Goal: Task Accomplishment & Management: Use online tool/utility

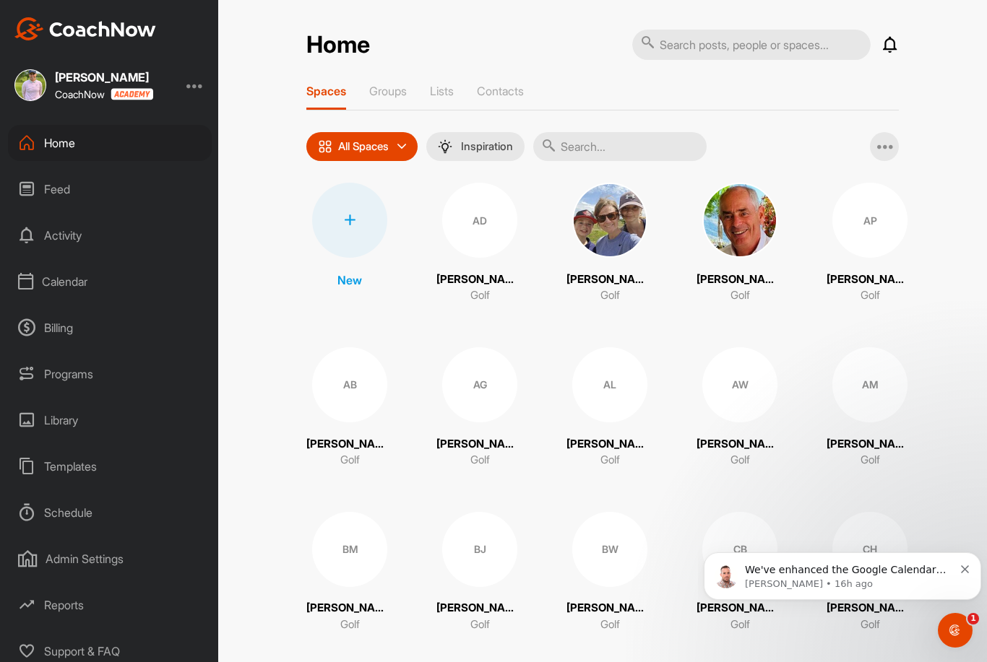
click at [357, 223] on div at bounding box center [349, 220] width 75 height 75
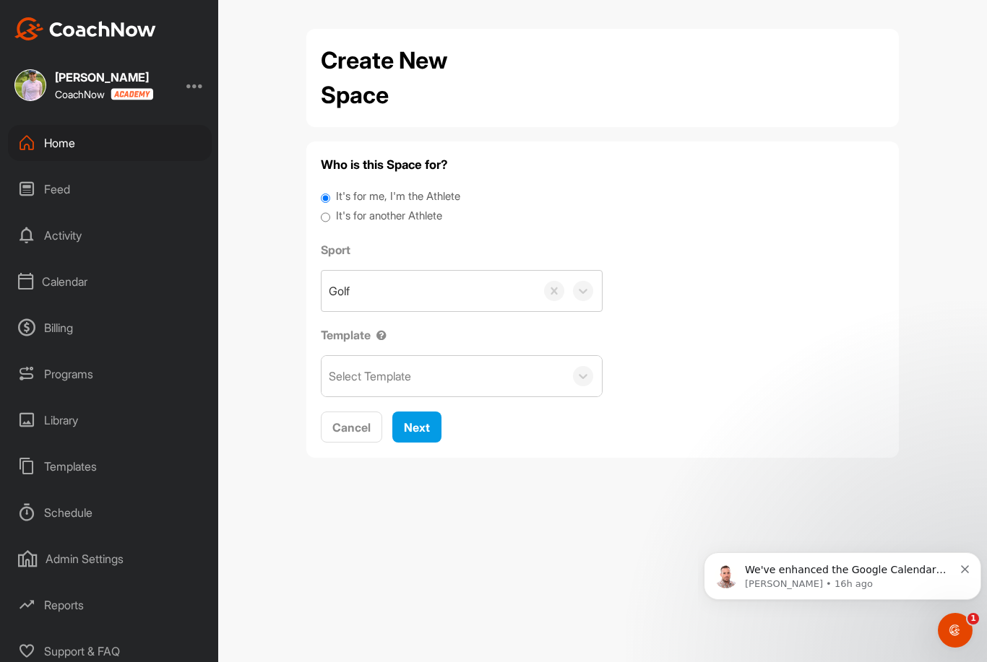
click at [91, 283] on div "Calendar" at bounding box center [110, 282] width 204 height 36
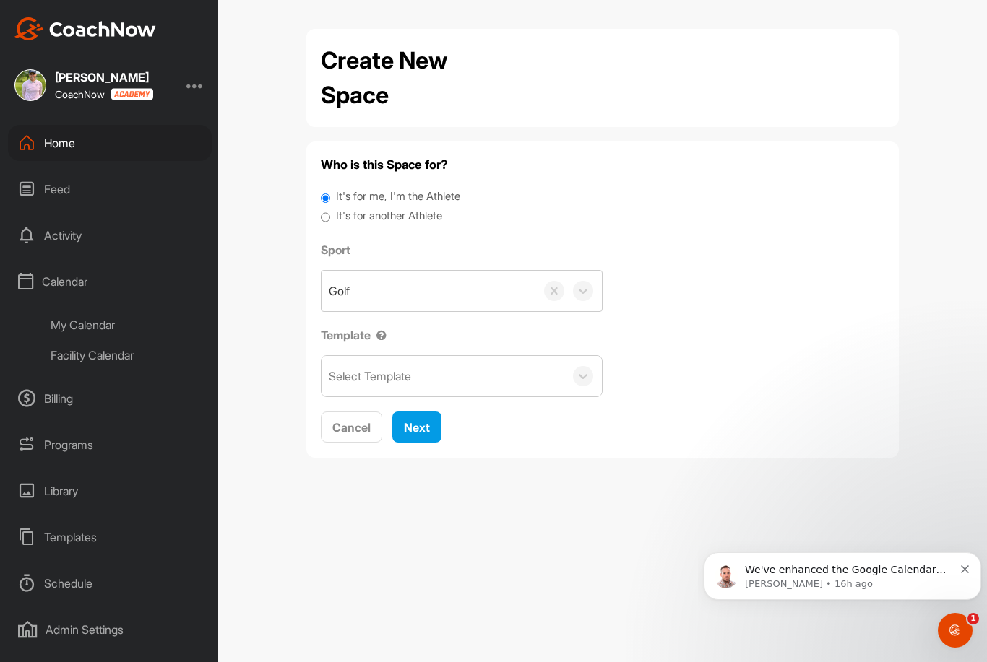
click at [92, 334] on div "My Calendar" at bounding box center [125, 325] width 171 height 30
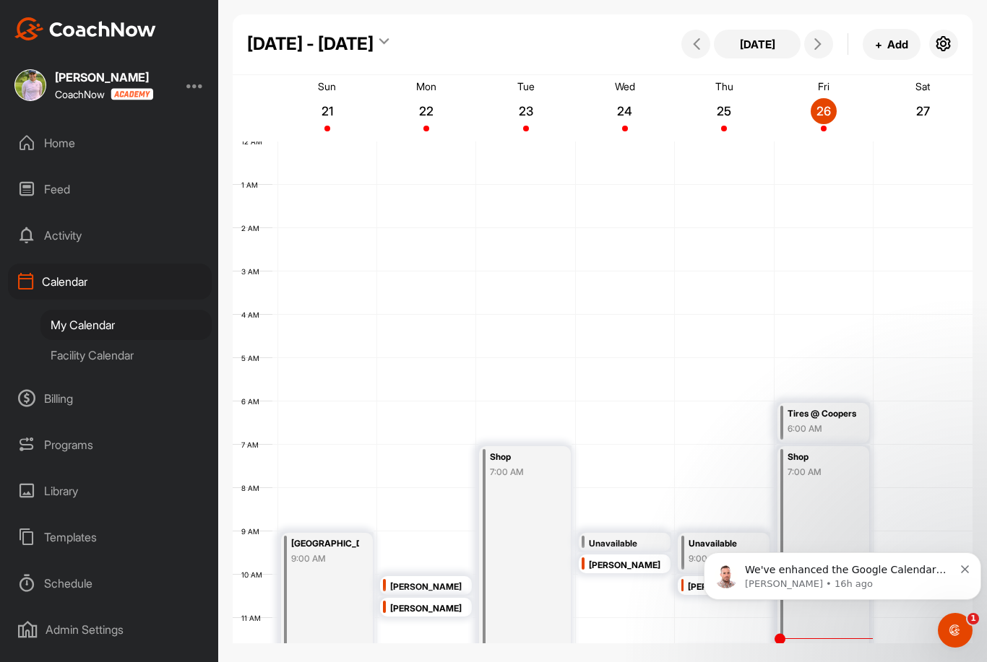
scroll to position [250, 0]
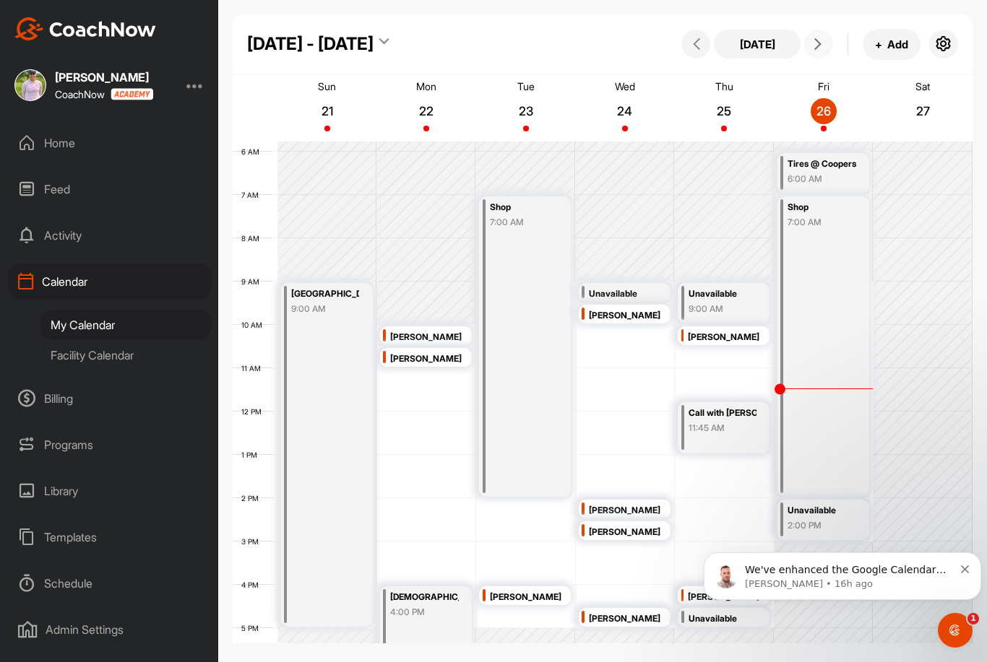
click at [825, 51] on button at bounding box center [818, 44] width 29 height 29
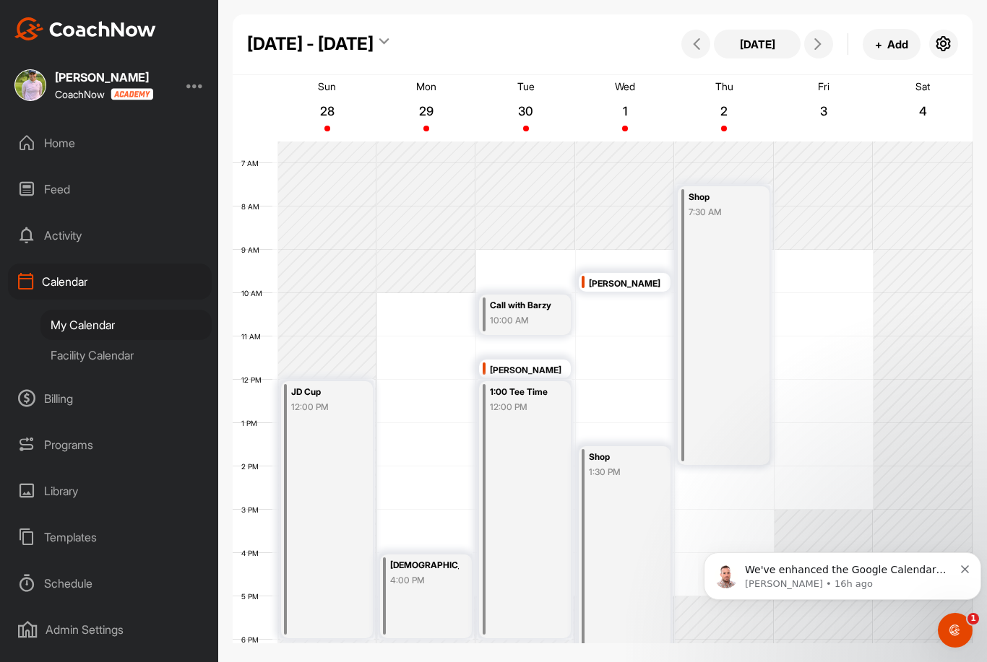
scroll to position [272, 0]
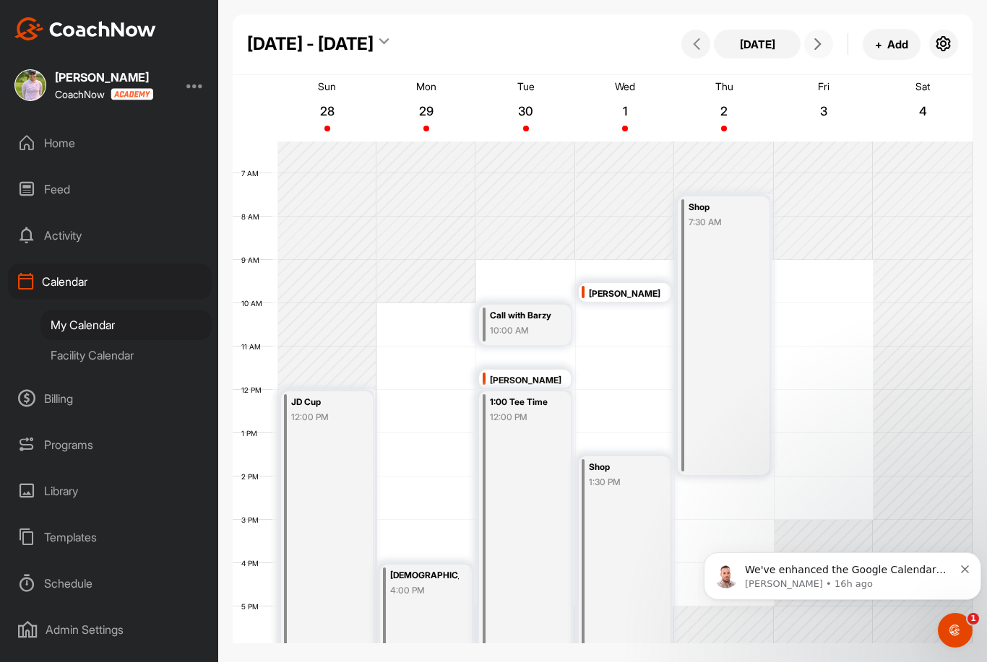
click at [821, 41] on icon at bounding box center [818, 44] width 12 height 12
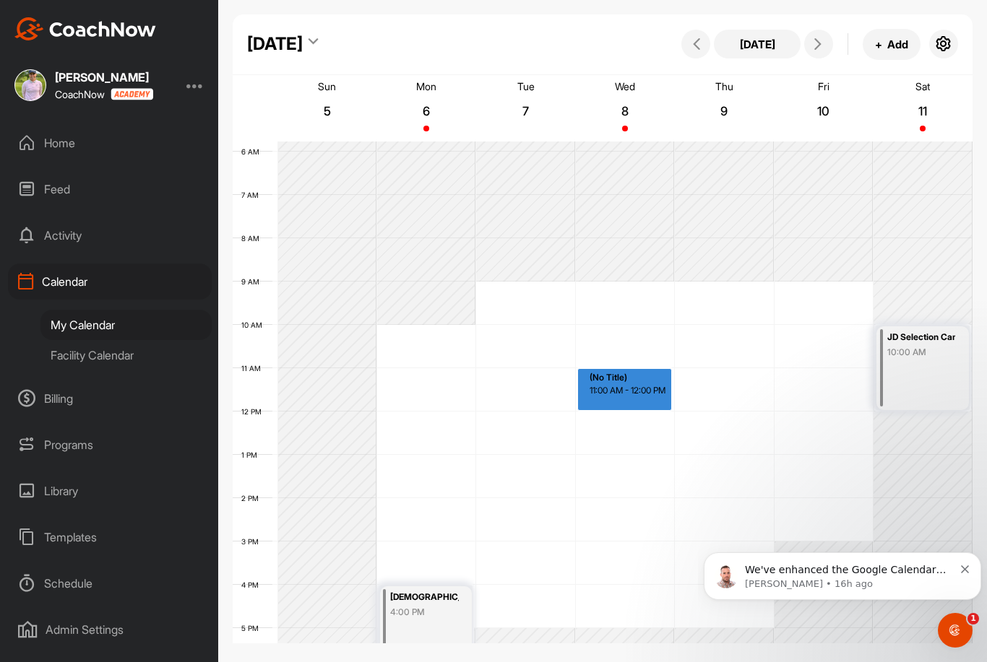
click at [623, 391] on div "11:00 AM - 12:00 PM" at bounding box center [630, 390] width 81 height 13
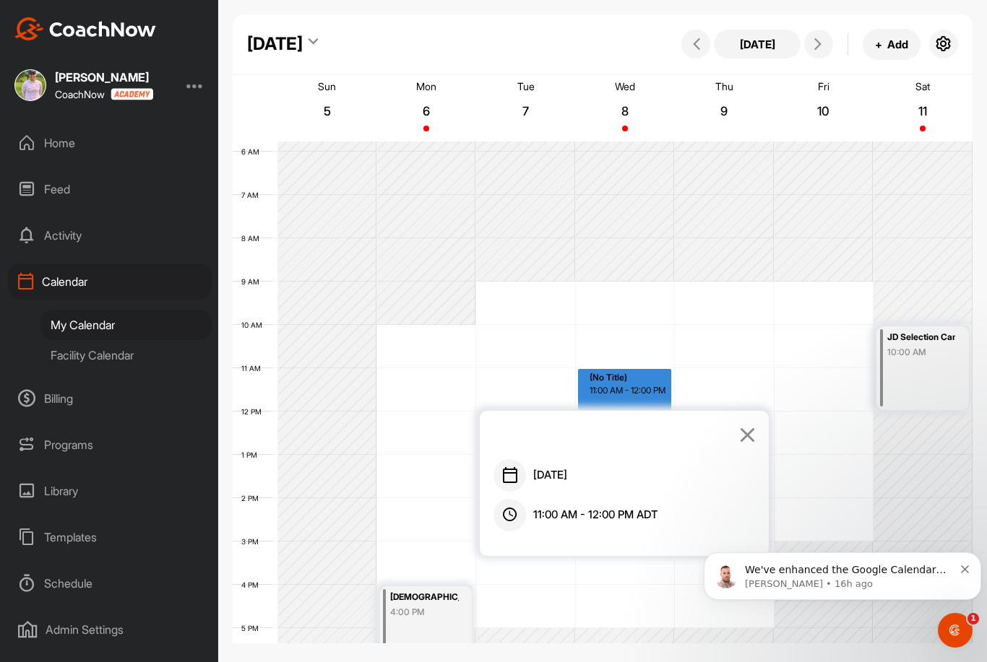
click at [748, 436] on icon at bounding box center [747, 435] width 17 height 16
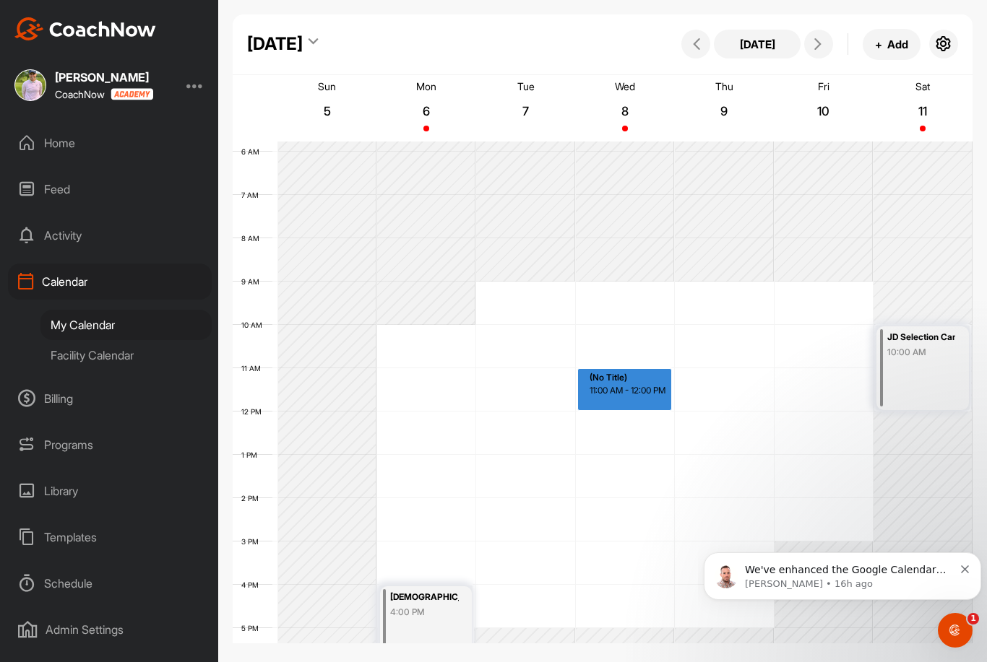
click at [616, 377] on div "(No Title)" at bounding box center [630, 377] width 81 height 13
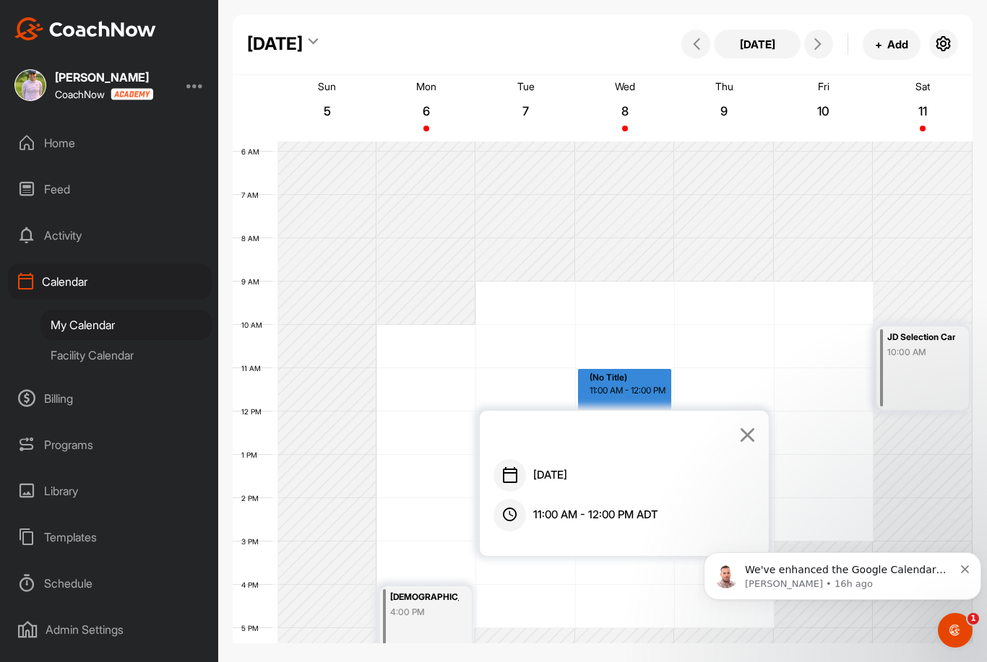
click at [616, 377] on div "(No Title)" at bounding box center [630, 377] width 81 height 13
click at [627, 443] on div at bounding box center [574, 436] width 163 height 25
click at [749, 425] on link at bounding box center [747, 436] width 17 height 25
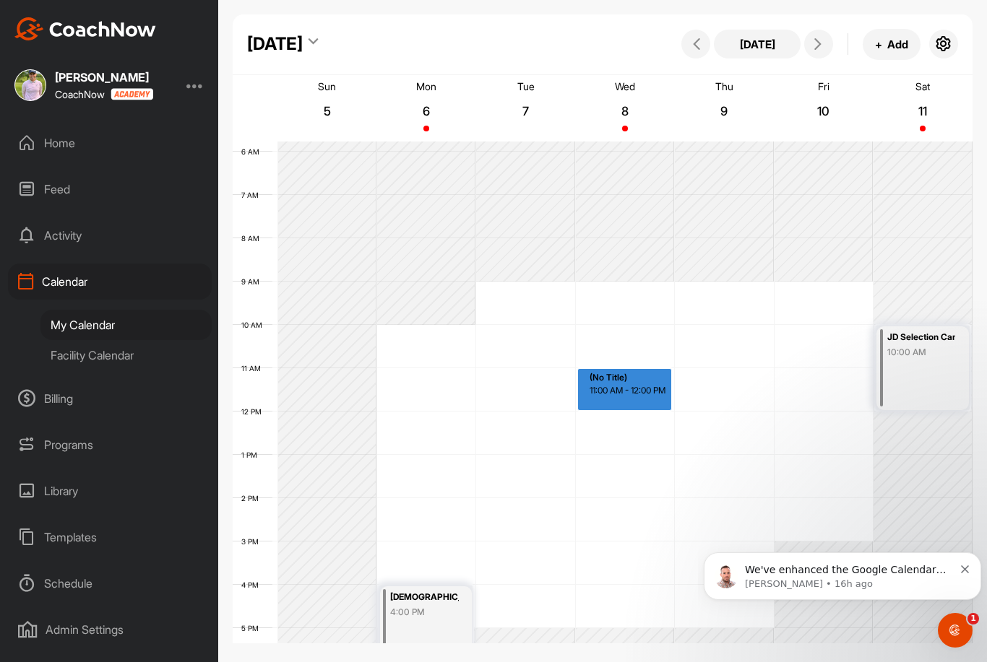
click at [638, 426] on div "12 AM 1 AM 2 AM 3 AM 4 AM 5 AM 6 AM 7 AM 8 AM 9 AM 10 AM 11 AM 12 PM 1 PM 2 PM …" at bounding box center [603, 412] width 740 height 1040
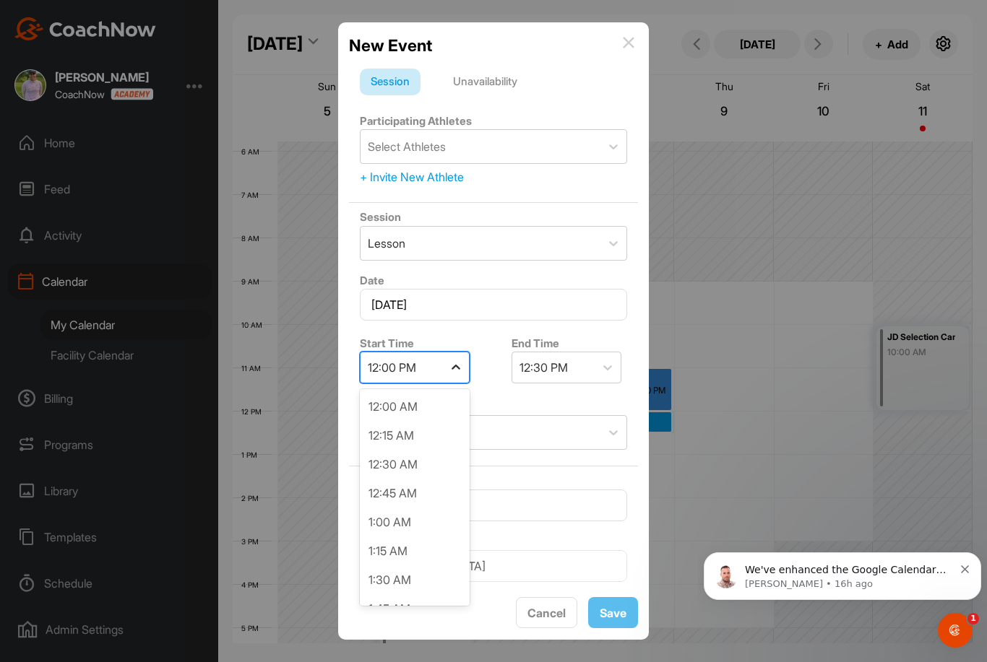
click at [454, 378] on div at bounding box center [456, 368] width 26 height 26
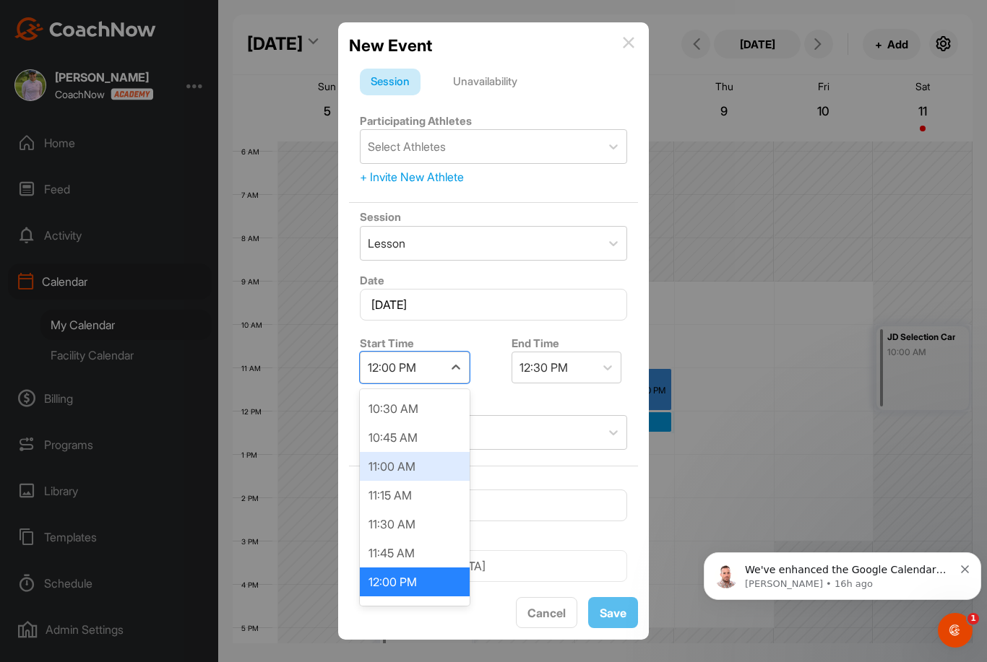
click at [407, 472] on div "11:00 AM" at bounding box center [415, 466] width 110 height 29
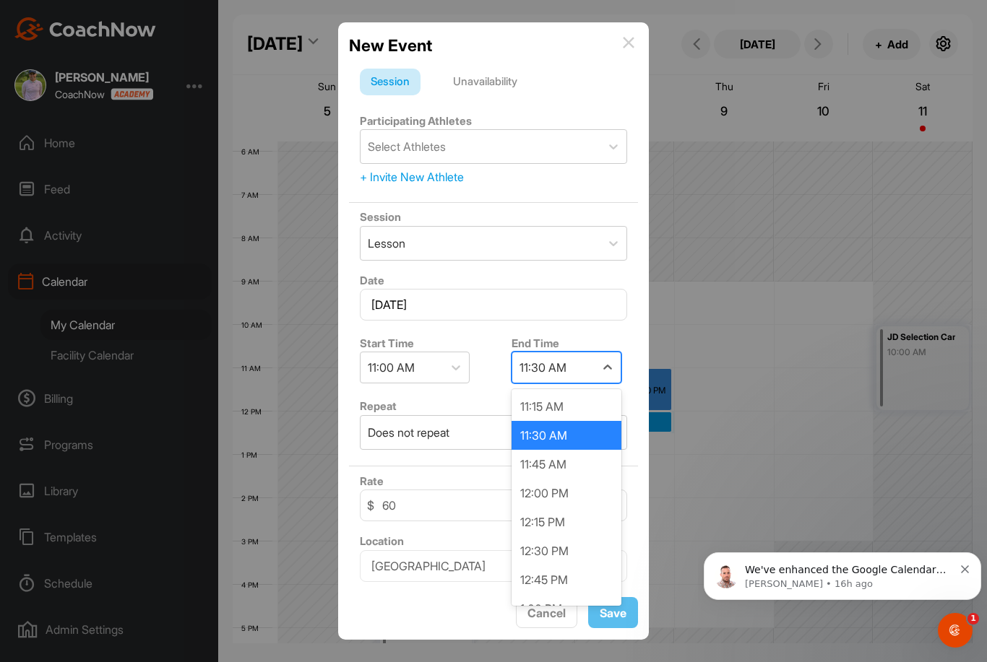
click at [587, 377] on div "11:30 AM" at bounding box center [553, 368] width 82 height 30
click at [564, 498] on div "12:00 PM" at bounding box center [566, 493] width 110 height 29
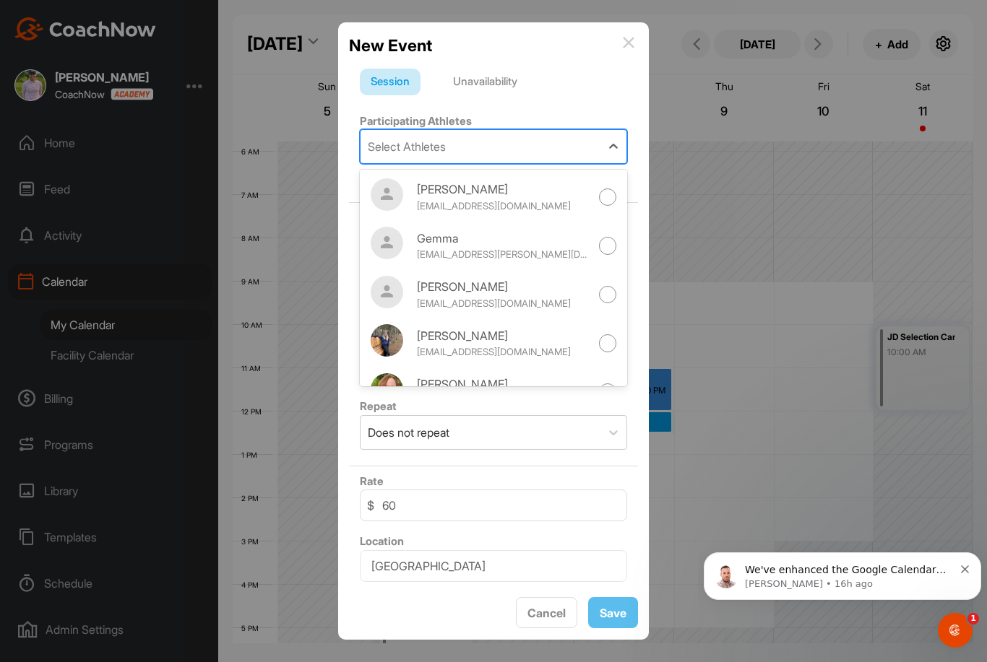
click at [418, 144] on div "Select Athletes" at bounding box center [407, 146] width 78 height 17
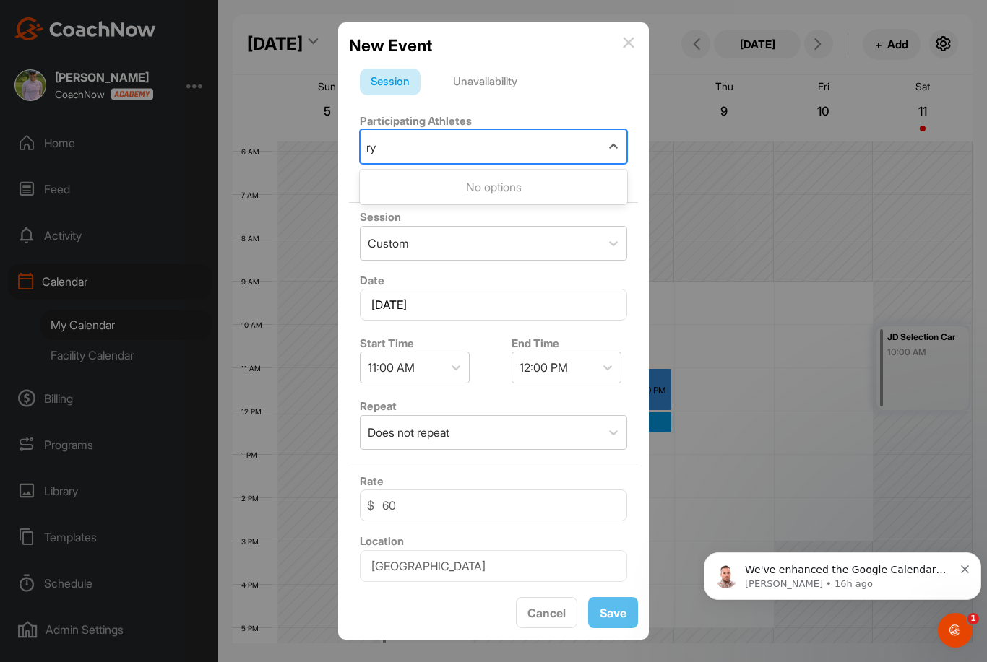
type input "r"
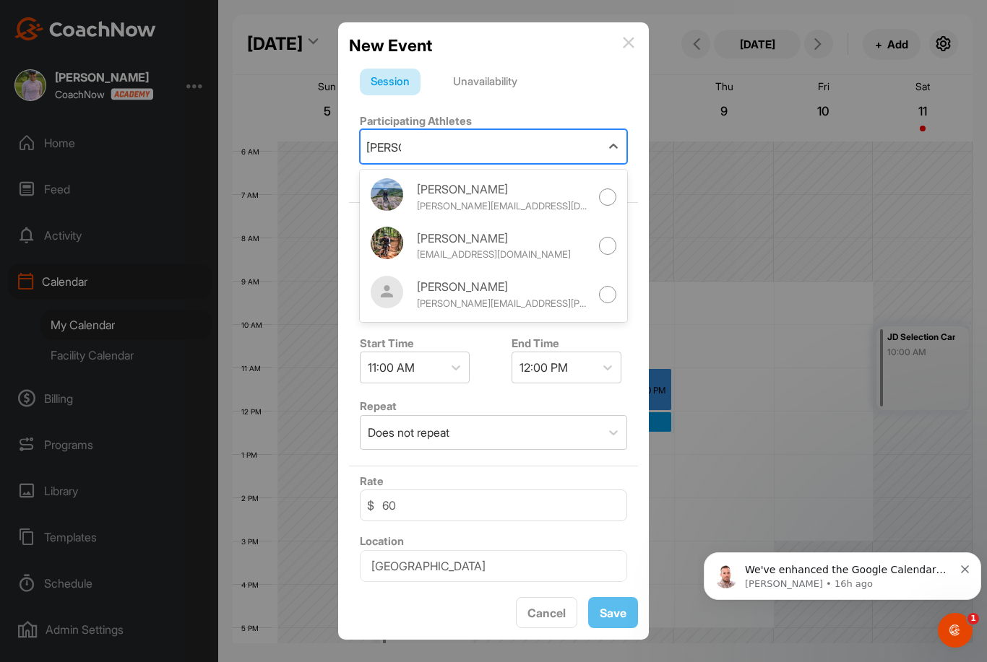
click at [503, 291] on div "[PERSON_NAME]" at bounding box center [503, 286] width 173 height 17
type input "[PERSON_NAME]"
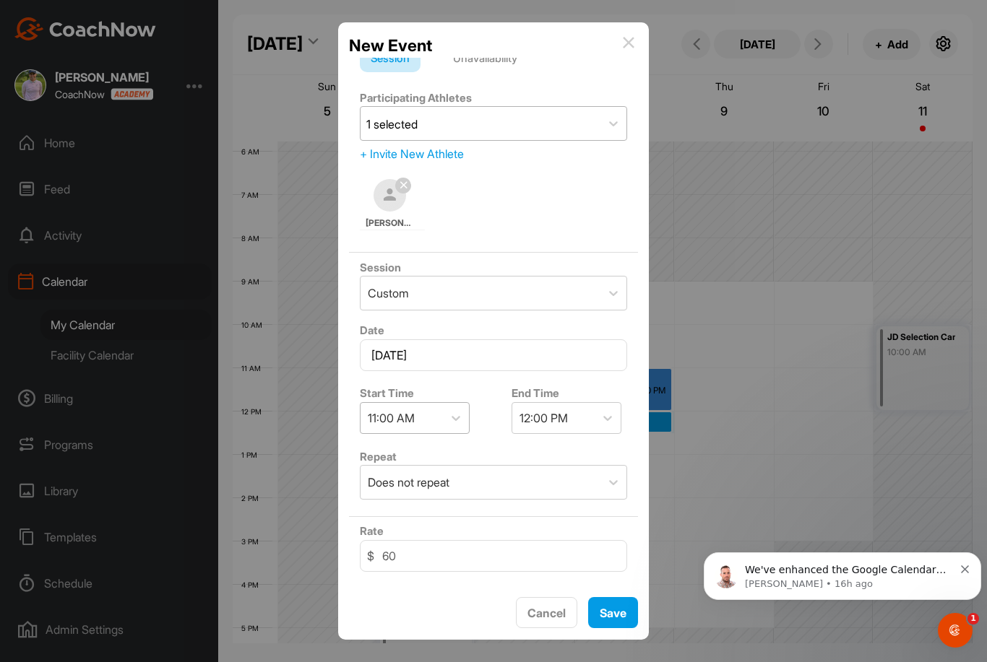
scroll to position [90, 0]
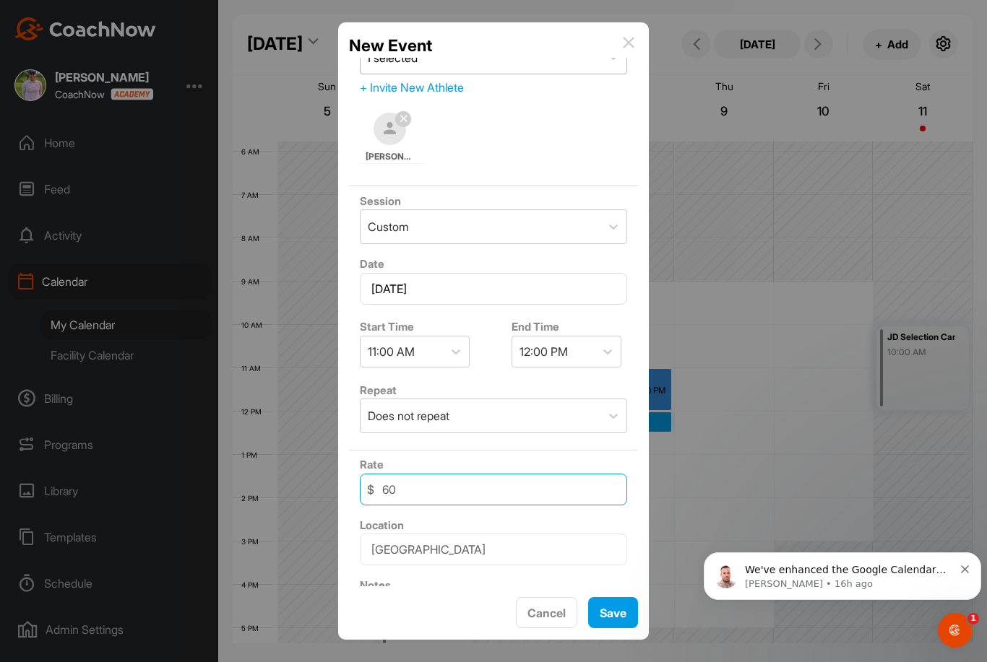
click at [429, 492] on input "60" at bounding box center [493, 490] width 267 height 32
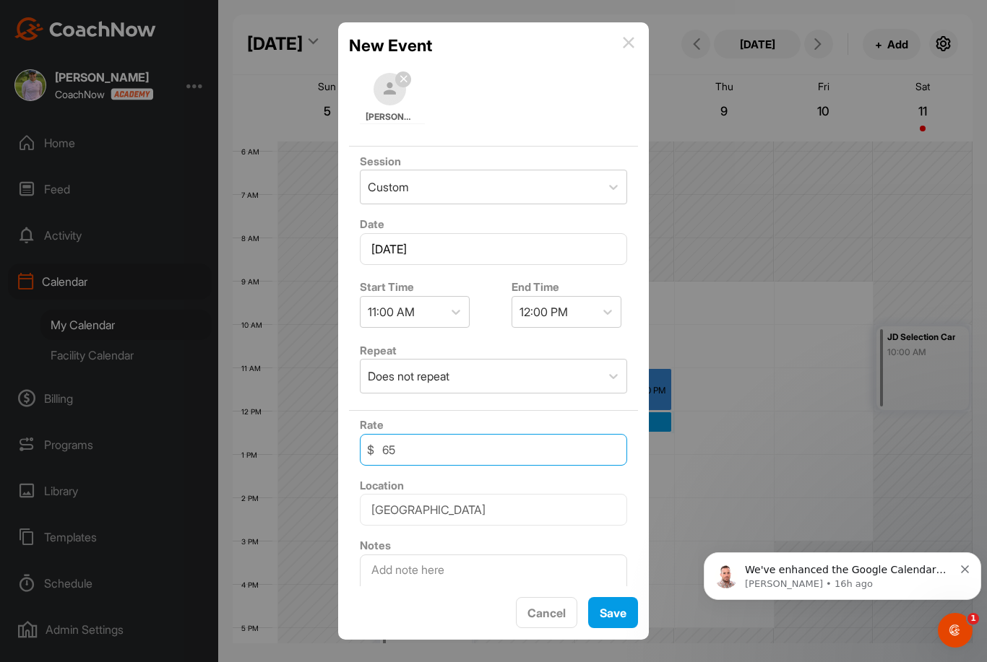
type input "65"
click at [394, 568] on textarea at bounding box center [493, 591] width 267 height 72
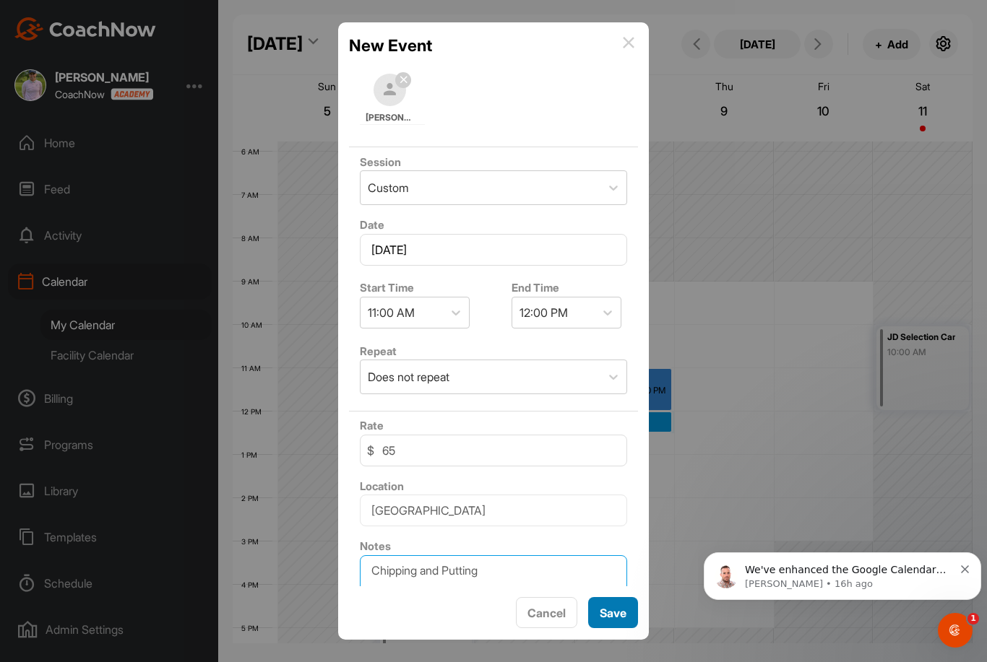
type textarea "Chipping and Putting"
click at [631, 629] on button "Save" at bounding box center [613, 612] width 50 height 31
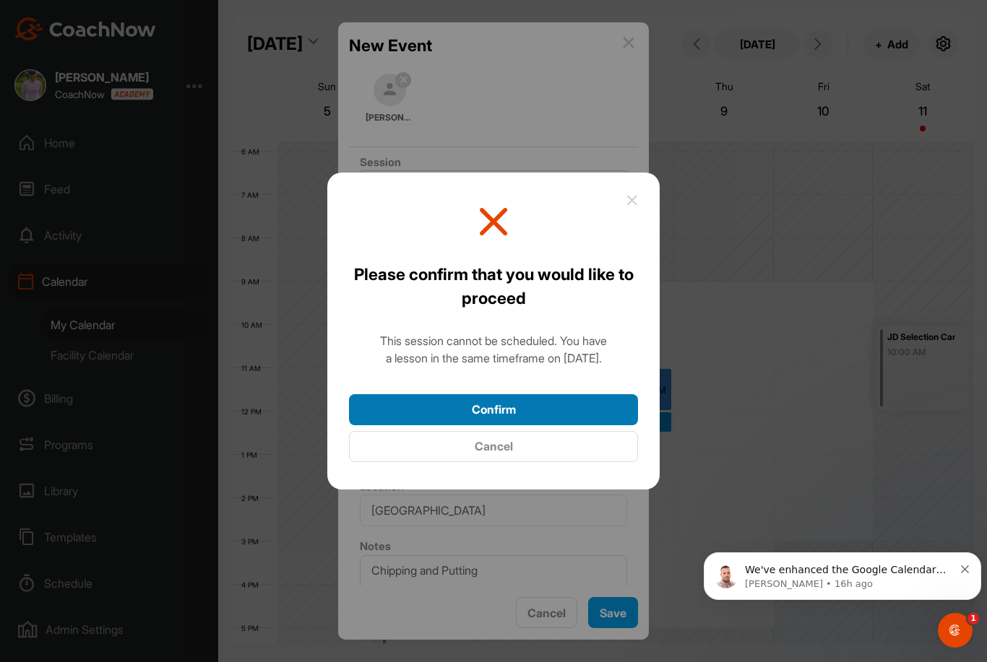
click at [524, 426] on button "Confirm" at bounding box center [493, 409] width 289 height 31
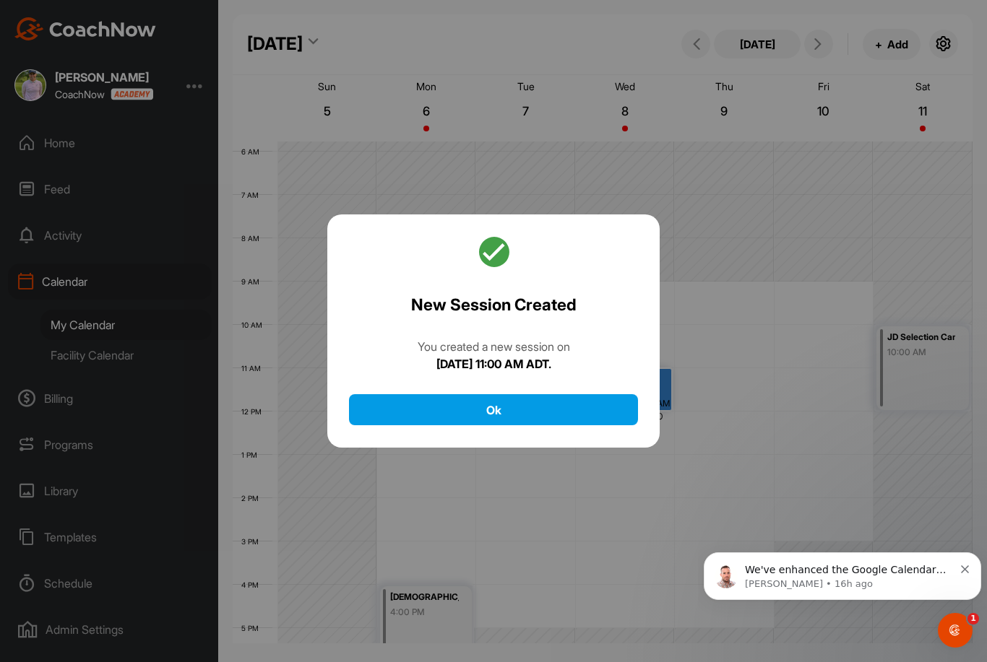
click at [590, 426] on button "Ok" at bounding box center [493, 409] width 289 height 31
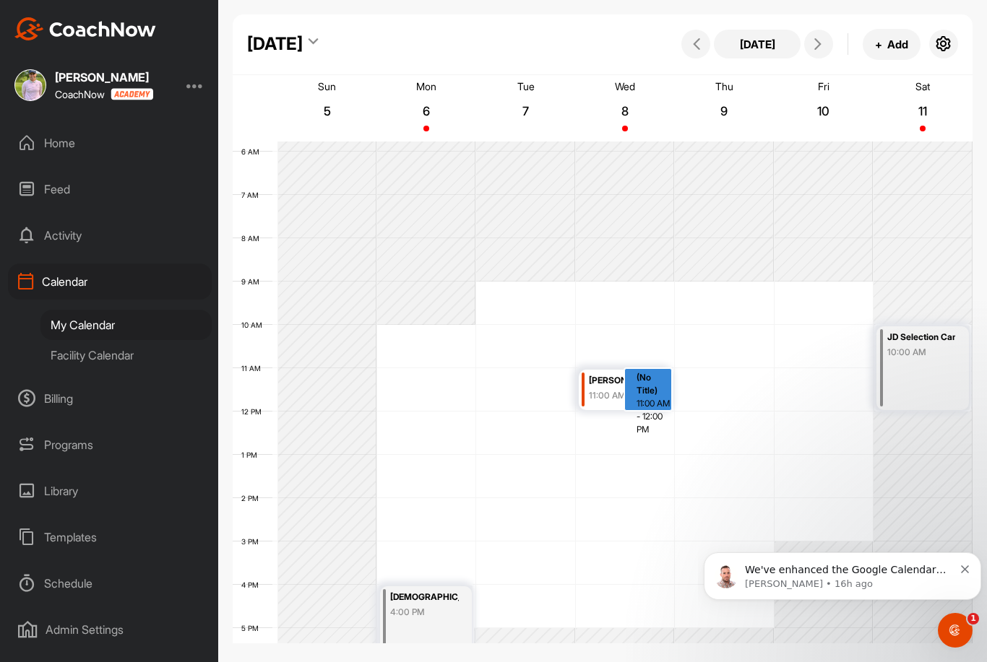
click at [638, 383] on div "(No Title)" at bounding box center [653, 384] width 34 height 26
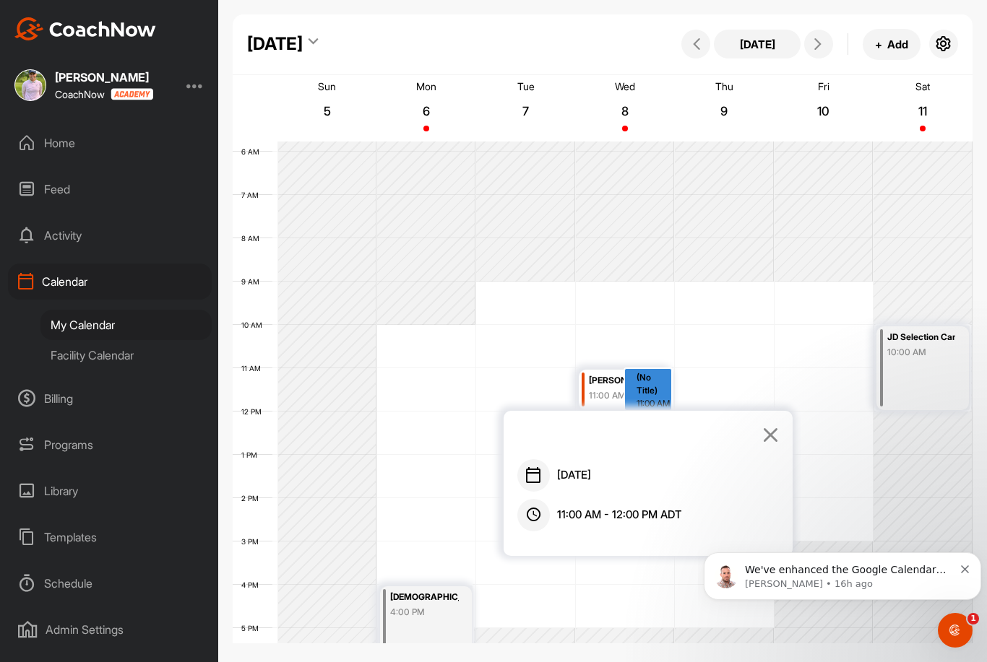
click at [638, 383] on div "(No Title)" at bounding box center [653, 384] width 34 height 26
click at [773, 425] on link at bounding box center [770, 436] width 17 height 25
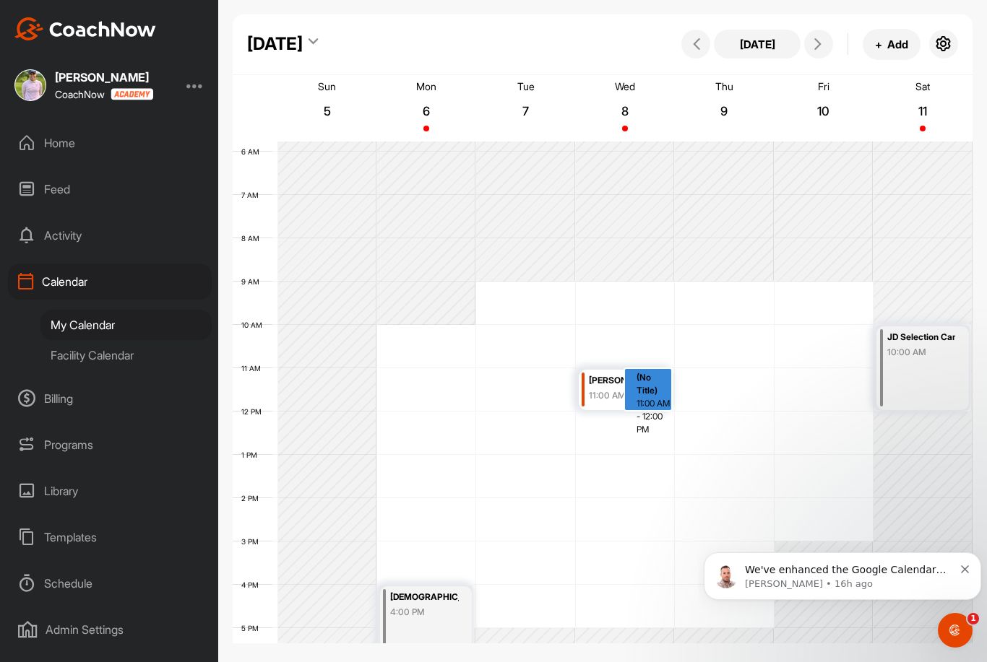
click at [71, 153] on div "Home" at bounding box center [110, 143] width 204 height 36
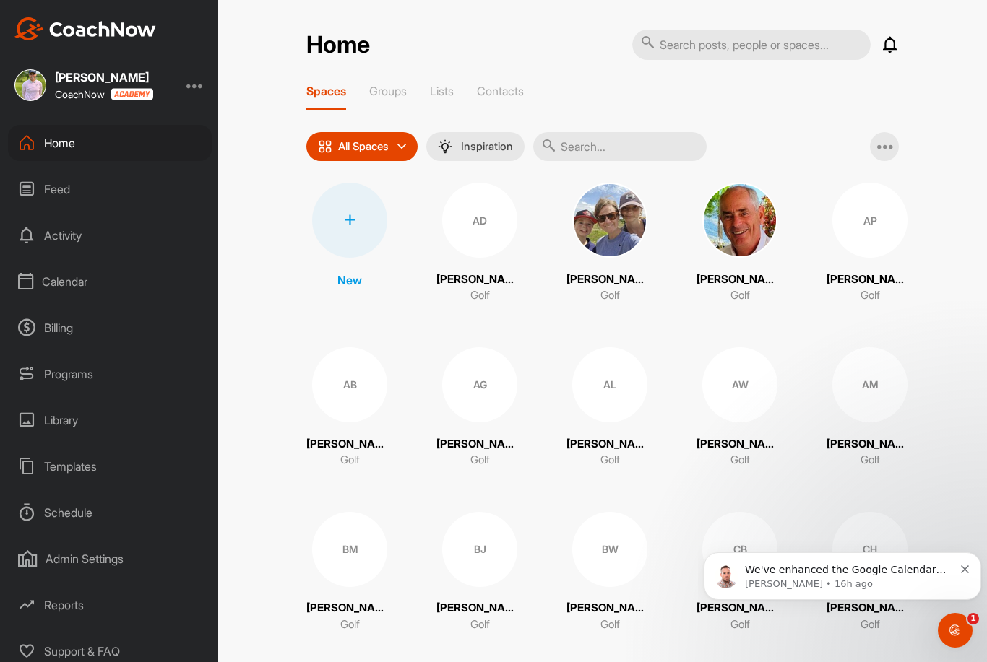
click at [962, 574] on icon "Dismiss notification" at bounding box center [965, 570] width 8 height 8
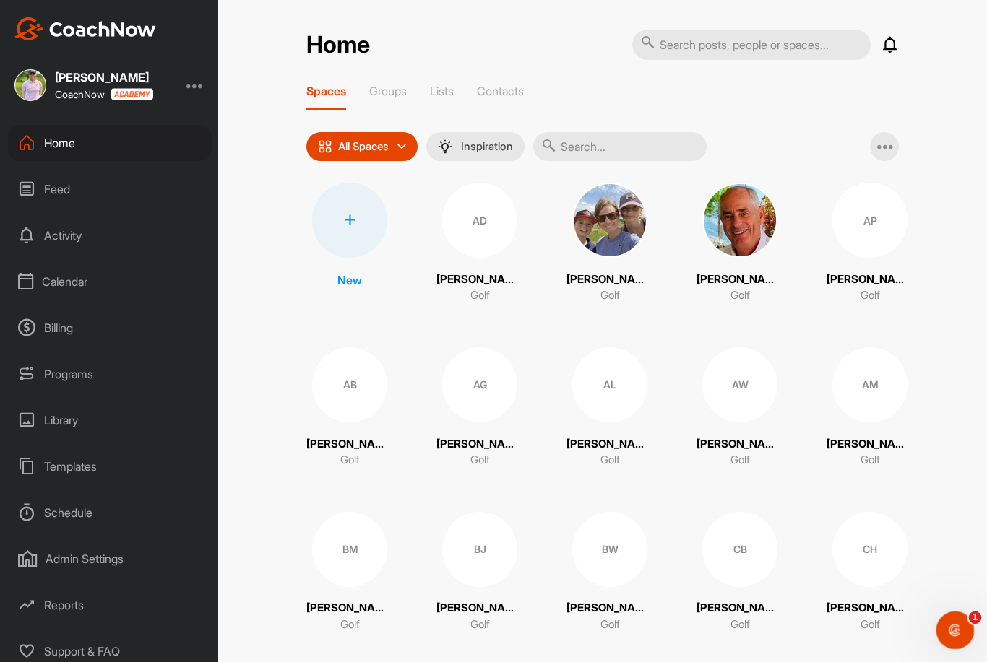
click at [959, 627] on icon "Open Intercom Messenger" at bounding box center [953, 629] width 24 height 24
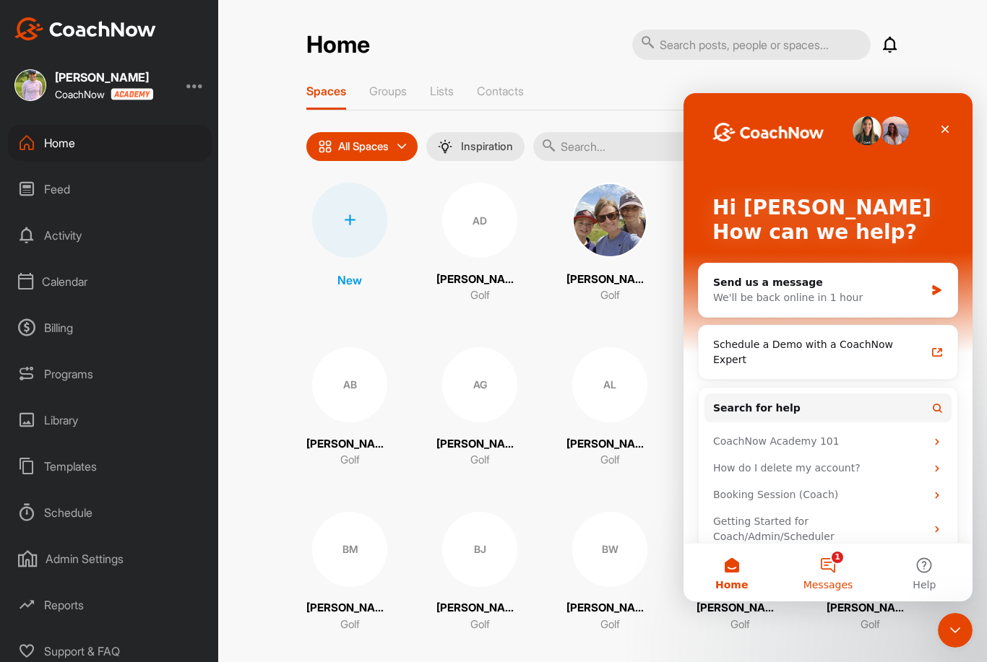
click at [841, 584] on span "Messages" at bounding box center [828, 585] width 50 height 10
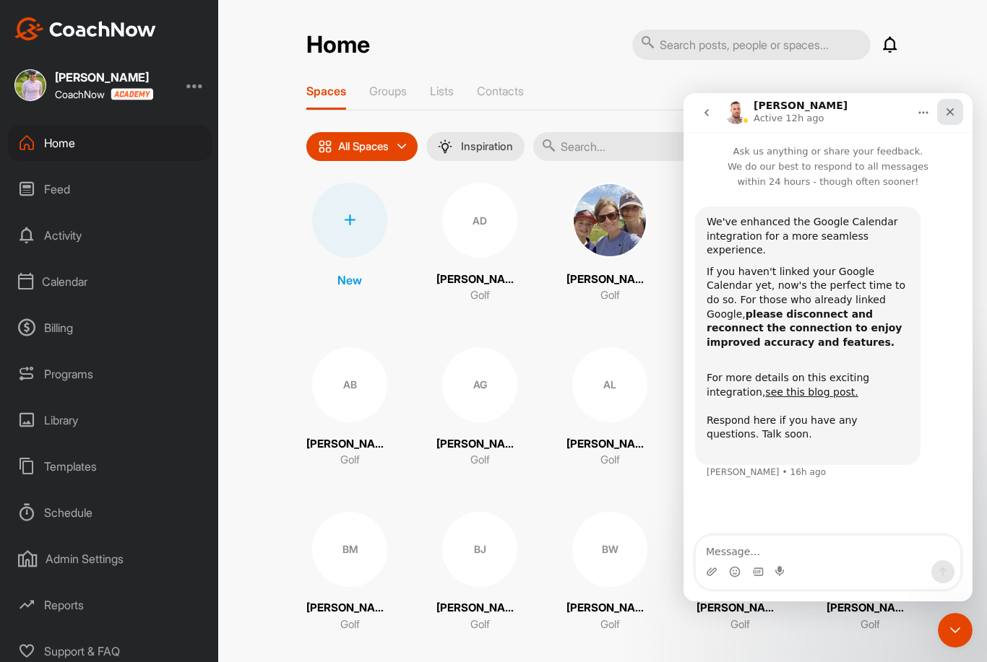
click at [951, 111] on icon "Close" at bounding box center [950, 112] width 8 height 8
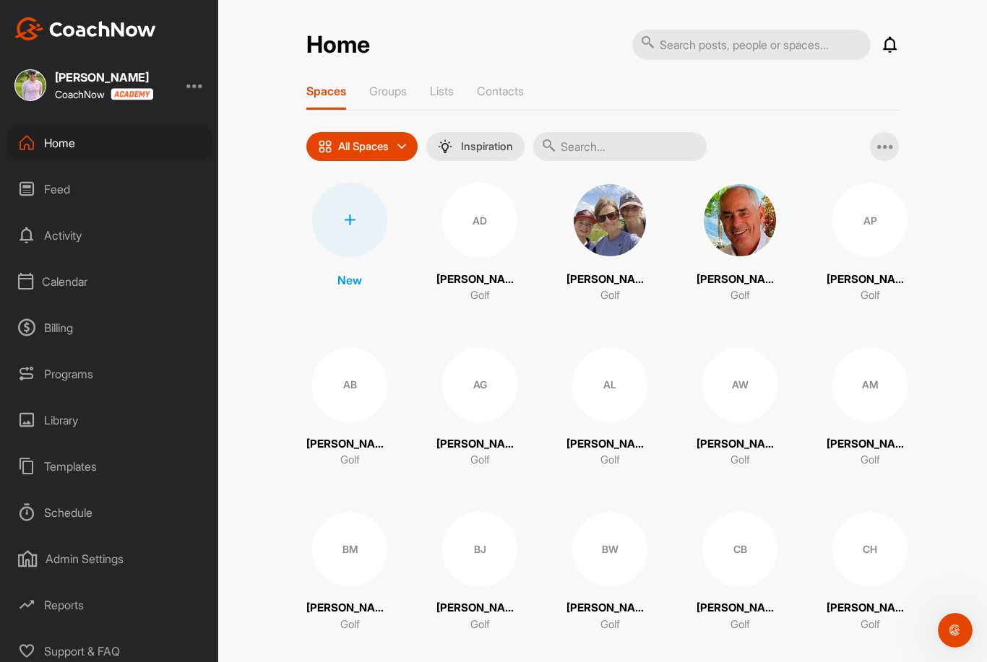
click at [91, 470] on div "Templates" at bounding box center [110, 467] width 204 height 36
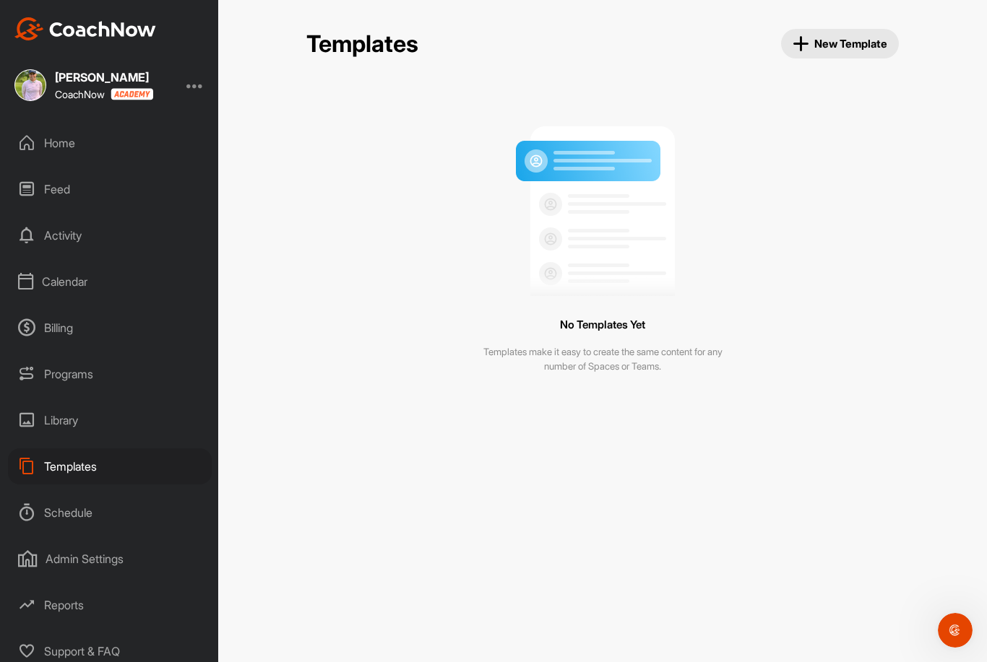
click at [863, 42] on span "New Template" at bounding box center [840, 43] width 95 height 17
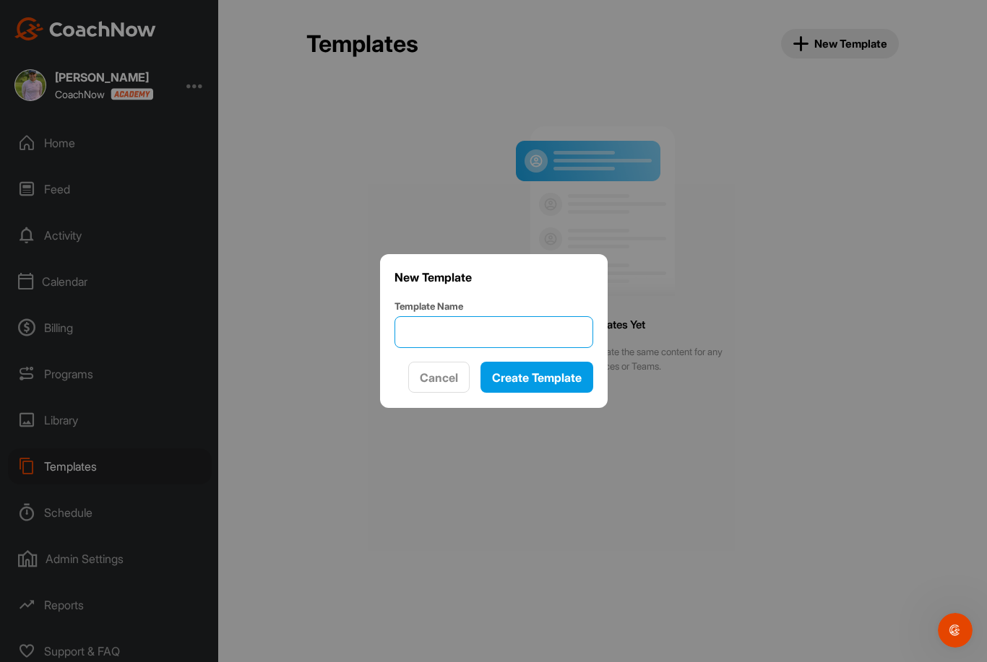
click at [451, 348] on input "Template Name" at bounding box center [493, 332] width 199 height 32
type input "First Lesson"
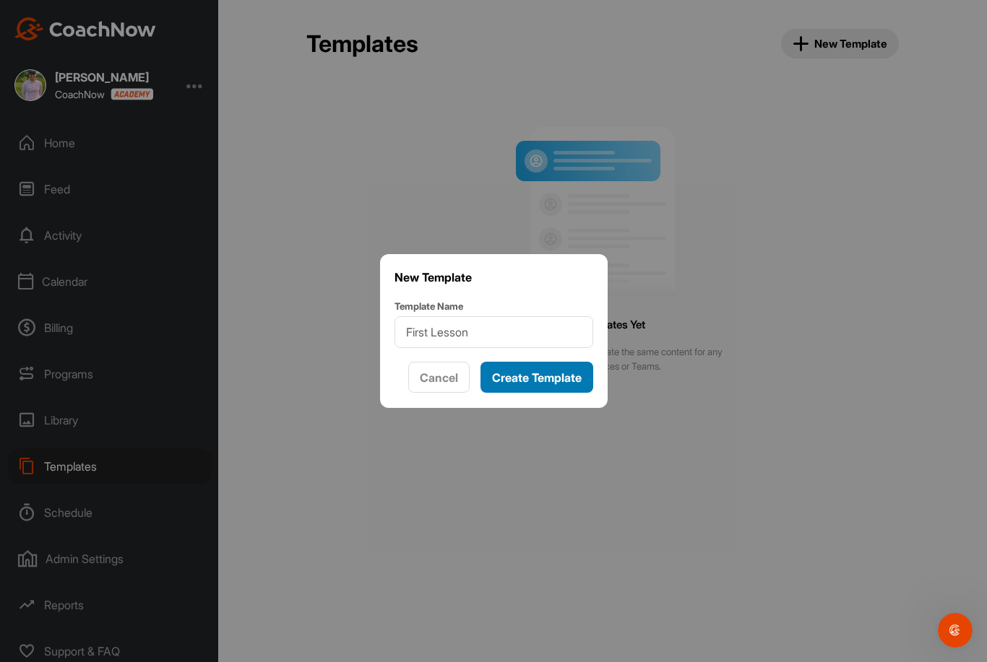
click at [503, 393] on button "Create Template" at bounding box center [536, 377] width 113 height 31
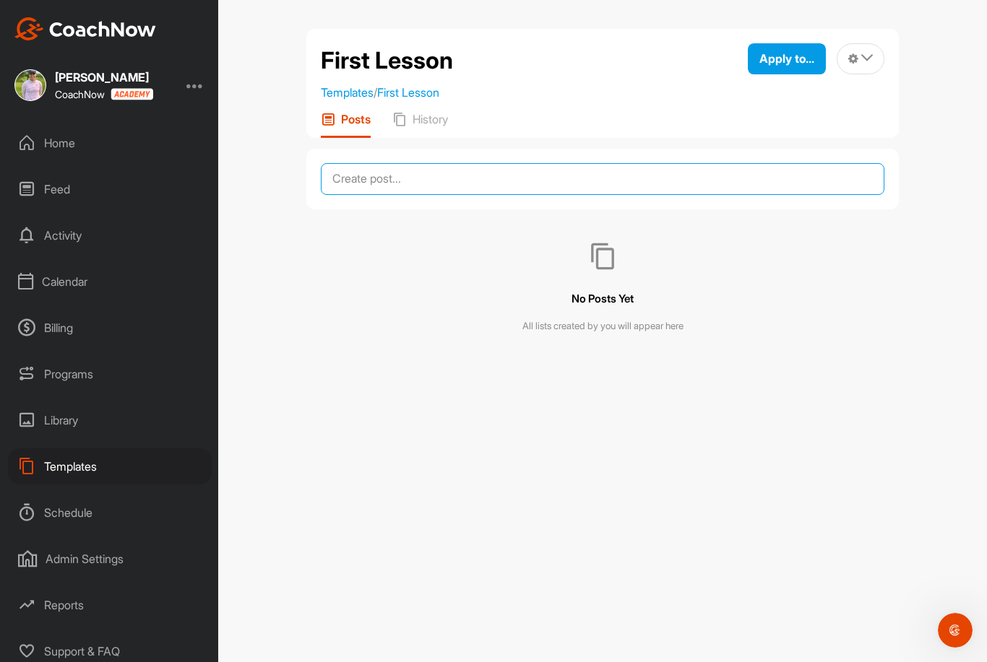
click at [397, 194] on textarea at bounding box center [602, 179] width 563 height 32
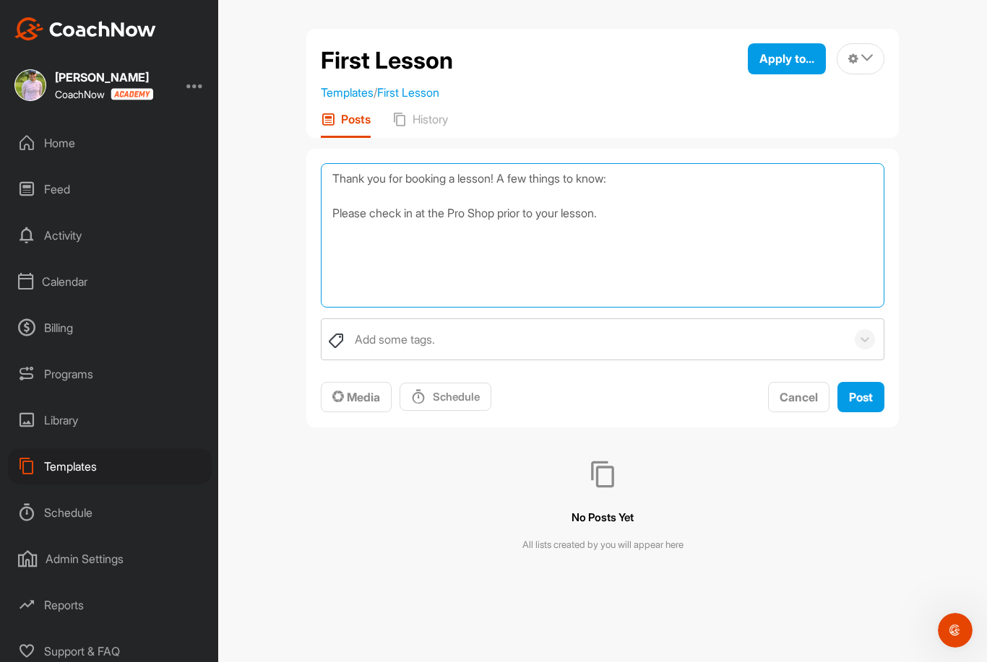
click at [335, 216] on textarea "Thank you for booking a lesson! A few things to know: Please check in at the Pr…" at bounding box center [602, 235] width 563 height 144
click at [651, 212] on textarea "Thank you for booking a lesson! A few things to know: -Please check in at the P…" at bounding box center [602, 235] width 563 height 144
click at [340, 215] on textarea "Thank you for booking a lesson! A few things to know: -Please check in at the P…" at bounding box center [602, 235] width 563 height 144
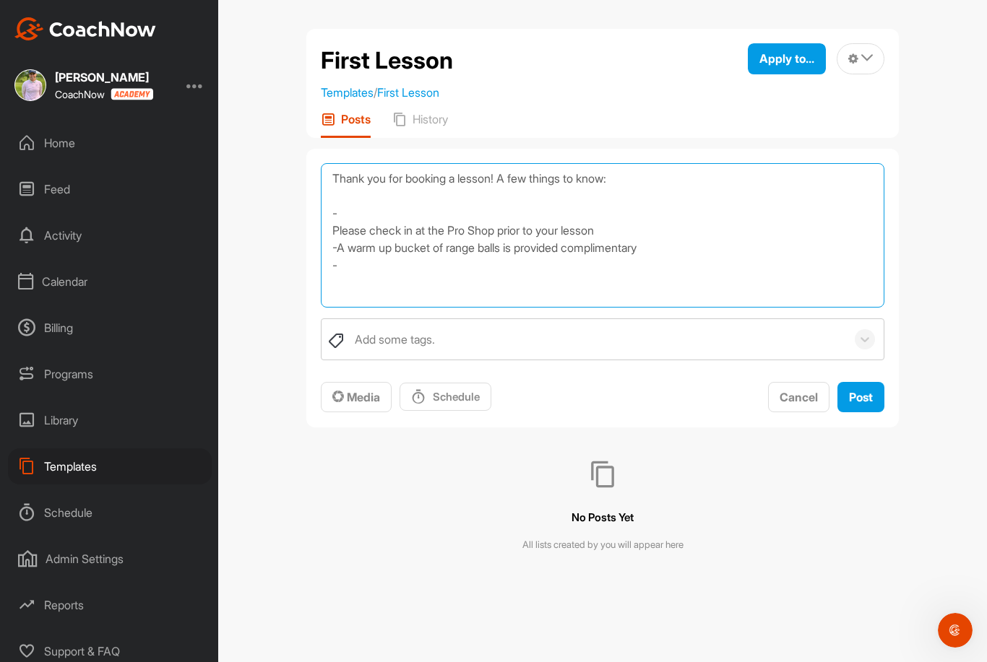
click at [345, 212] on textarea "Thank you for booking a lesson! A few things to know: - Please check in at the …" at bounding box center [602, 235] width 563 height 144
click at [332, 234] on textarea "Thank you for booking a lesson! A few things to know: -Providing a few notes re…" at bounding box center [602, 235] width 563 height 144
click at [636, 222] on textarea "Thank you for booking a lesson! A few things to know: -Providing a few notes re…" at bounding box center [602, 235] width 563 height 144
click at [710, 251] on textarea "Thank you for booking a lesson! A few things to know: -Providing a few notes re…" at bounding box center [602, 235] width 563 height 144
click at [603, 269] on textarea "Thank you for booking a lesson! A few things to know: -Providing a few notes re…" at bounding box center [602, 235] width 563 height 144
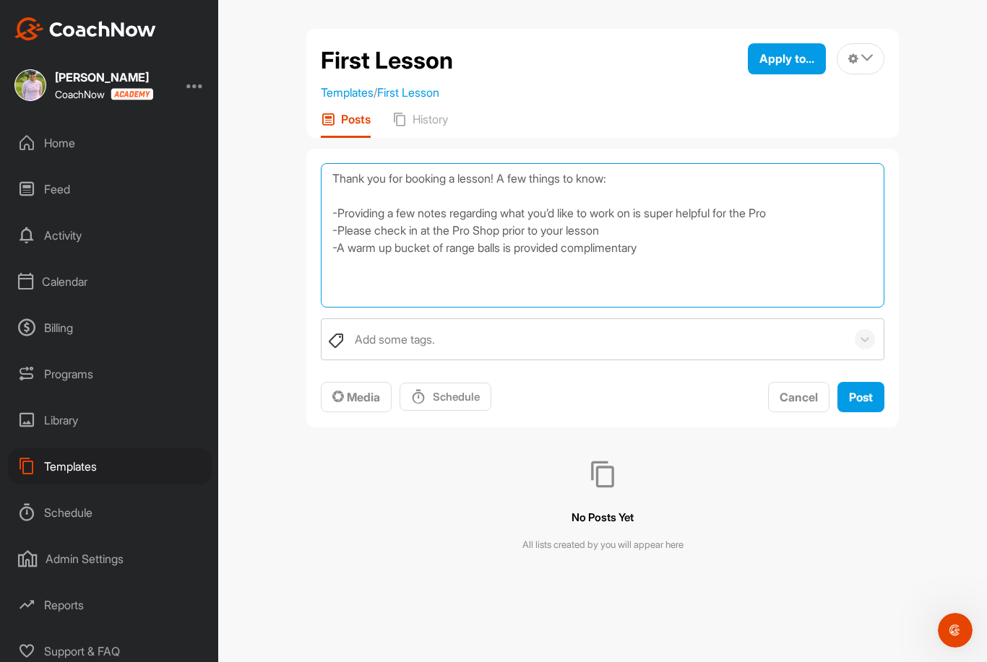
click at [693, 242] on textarea "Thank you for booking a lesson! A few things to know: -Providing a few notes re…" at bounding box center [602, 235] width 563 height 144
type textarea "Thank you for booking a lesson! A few things to know: -Providing a few notes re…"
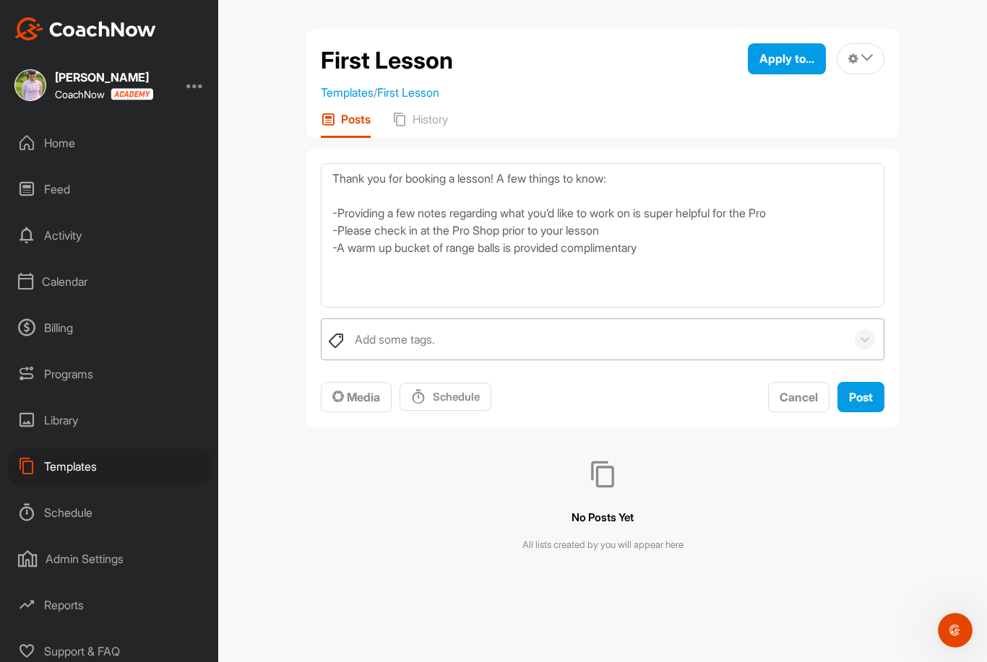
click at [554, 336] on div "Add some tags." at bounding box center [596, 339] width 498 height 40
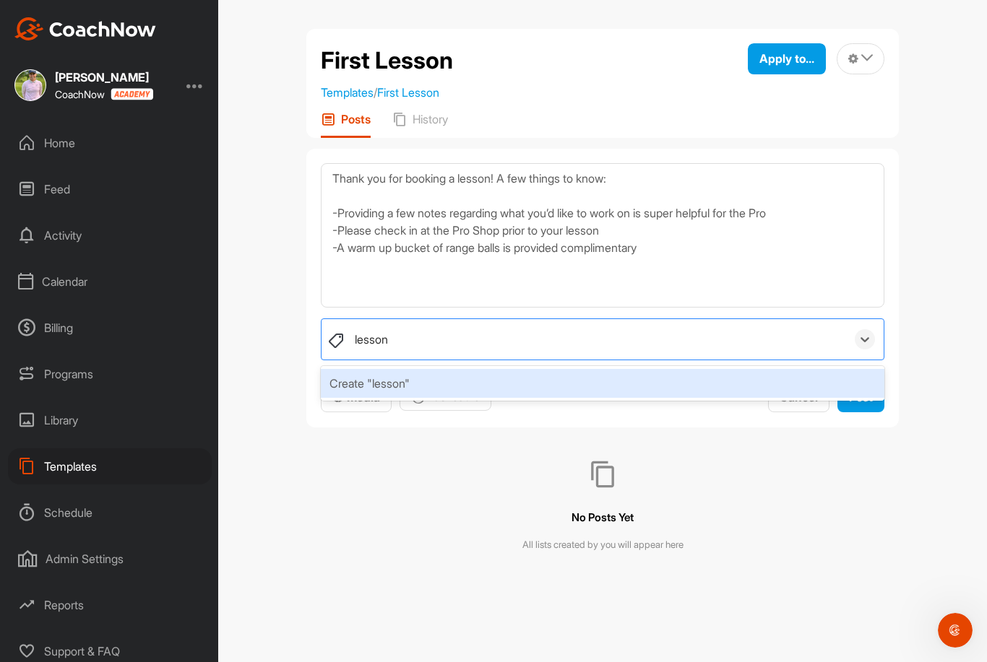
click at [487, 379] on div "Create "lesson"" at bounding box center [602, 383] width 563 height 29
type input "lesson"
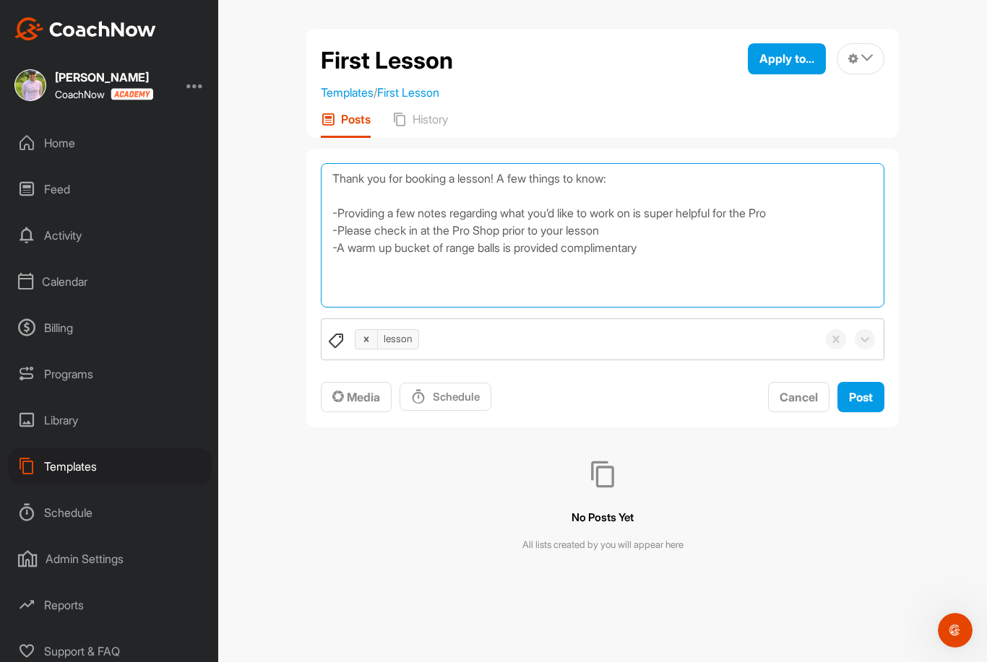
click at [686, 246] on textarea "Thank you for booking a lesson! A few things to know: -Providing a few notes re…" at bounding box center [602, 235] width 563 height 144
click at [599, 199] on textarea "Thank you for booking a lesson! A few things to know: -Providing a few notes re…" at bounding box center [602, 235] width 563 height 144
click at [412, 177] on textarea "Thank you for booking a lesson! A few things to know: -Providing a few notes re…" at bounding box center [602, 235] width 563 height 144
click at [467, 179] on textarea "Thank you for booking a lesson! A few things to know: -Providing a few notes re…" at bounding box center [602, 235] width 563 height 144
click at [381, 181] on textarea "Thank you for booking your first lesson! A few things to know: -Providing a few…" at bounding box center [602, 235] width 563 height 144
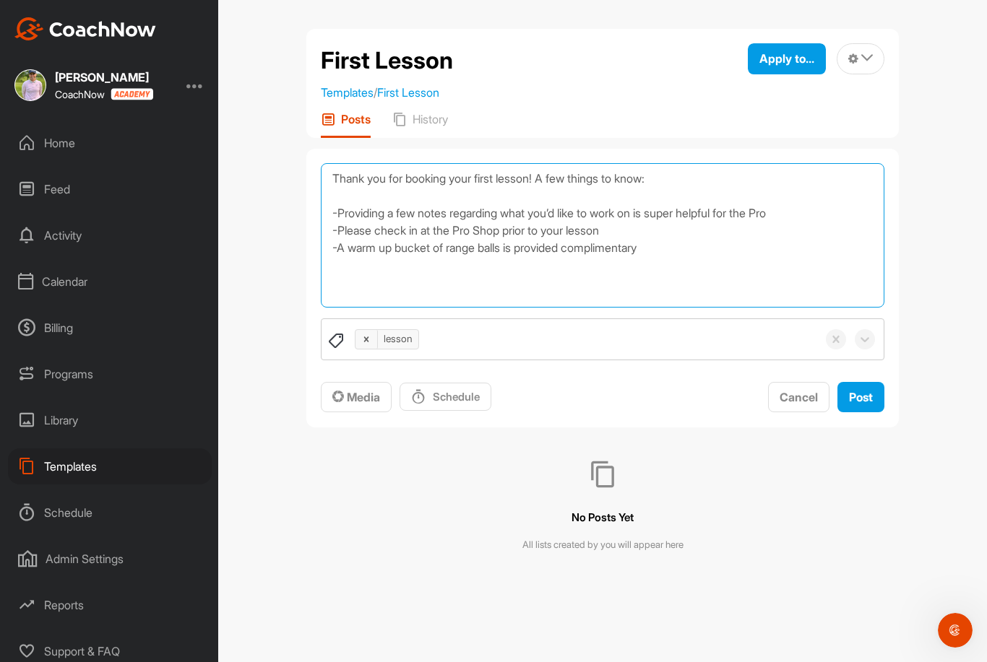
click at [592, 242] on textarea "Thank you for booking your first lesson! A few things to know: -Providing a few…" at bounding box center [602, 235] width 563 height 144
click at [721, 238] on textarea "Thank you for booking your first lesson! A few things to know: -Providing a few…" at bounding box center [602, 235] width 563 height 144
click at [831, 211] on textarea "Thank you for booking your first lesson! A few things to know: -Providing a few…" at bounding box center [602, 235] width 563 height 144
click at [712, 223] on textarea "Thank you for booking your first lesson! A few things to know: -Providing a few…" at bounding box center [602, 235] width 563 height 144
click at [687, 244] on textarea "Thank you for booking your first lesson! A few things to know: -Providing a few…" at bounding box center [602, 235] width 563 height 144
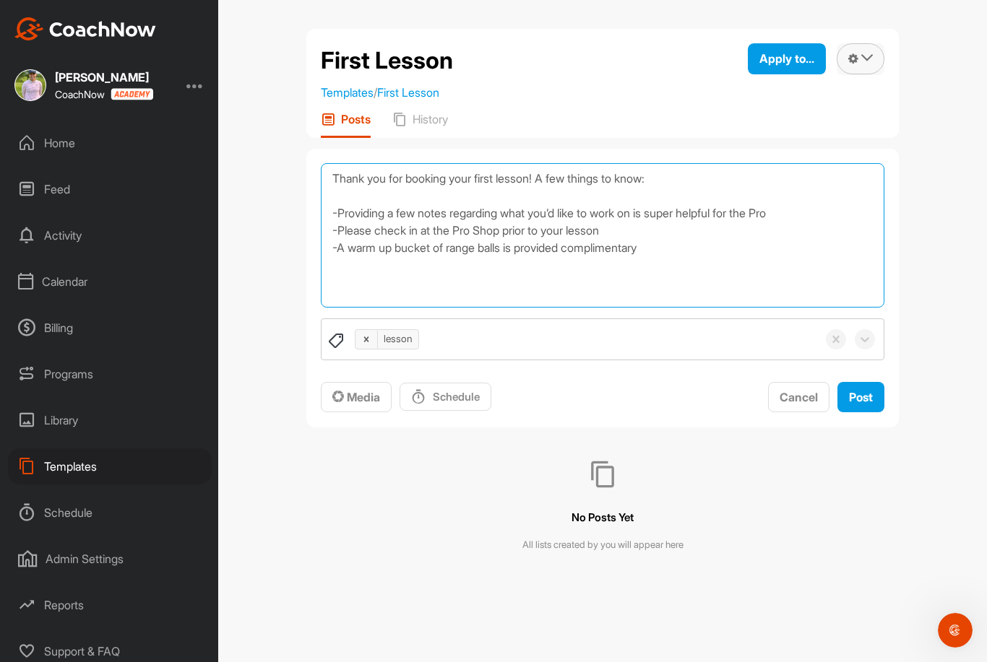
type textarea "Thank you for booking your first lesson! A few things to know: -Providing a few…"
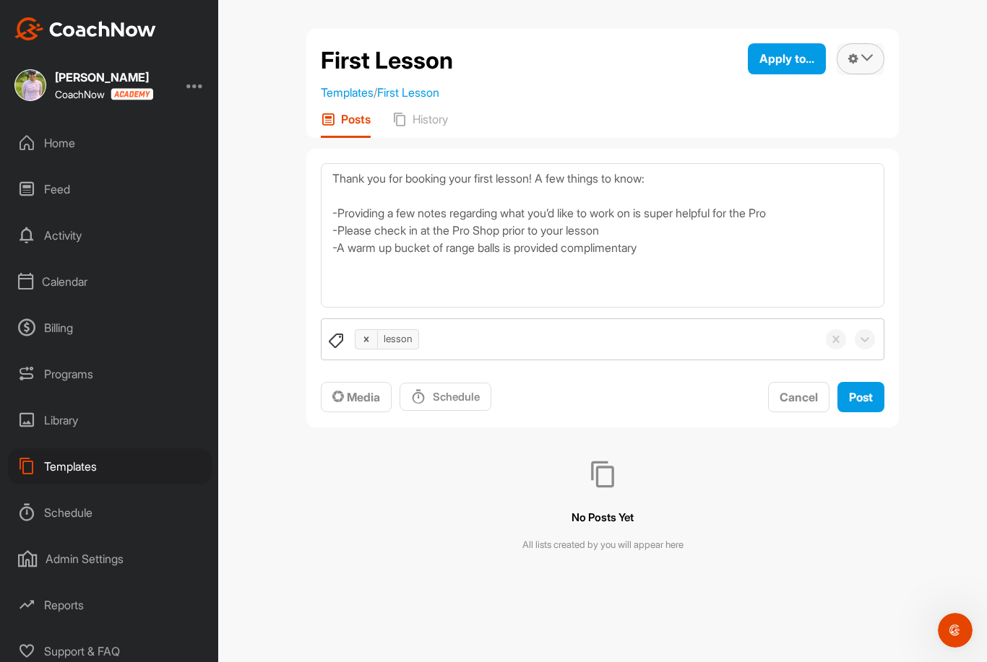
click at [872, 65] on button at bounding box center [861, 58] width 48 height 31
click at [851, 395] on span "Post" at bounding box center [861, 397] width 24 height 14
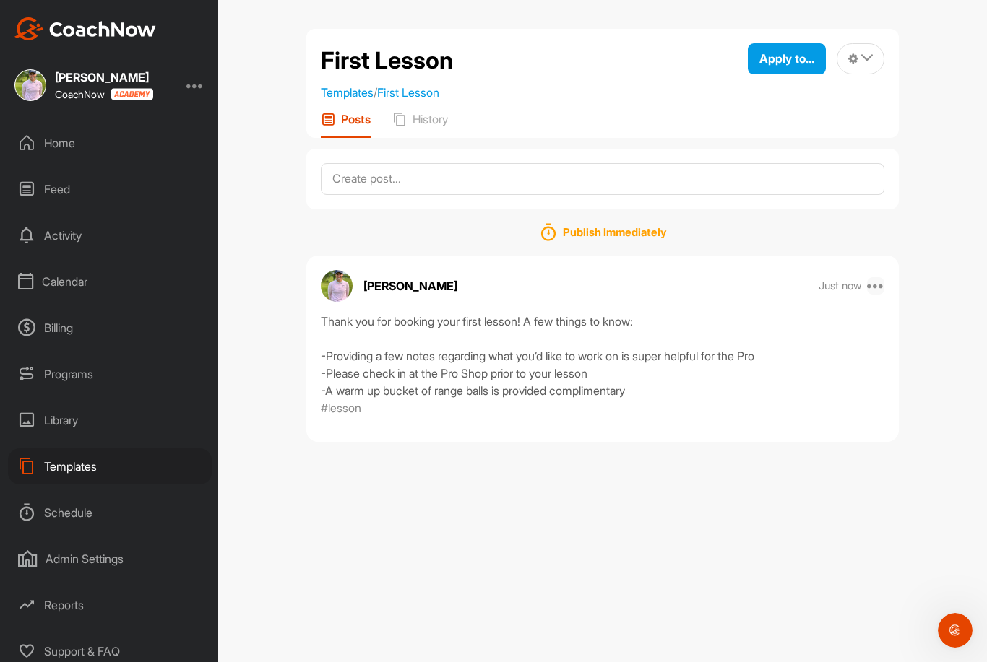
click at [878, 285] on icon at bounding box center [875, 285] width 17 height 17
click at [748, 384] on p "Edit" at bounding box center [740, 380] width 20 height 15
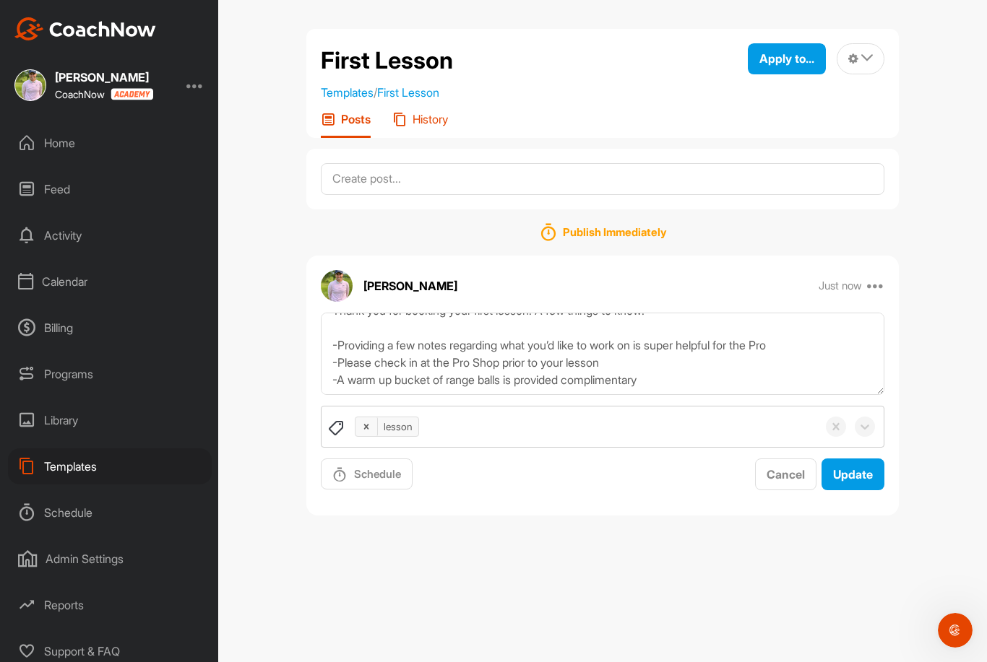
click at [430, 115] on p "History" at bounding box center [430, 119] width 35 height 14
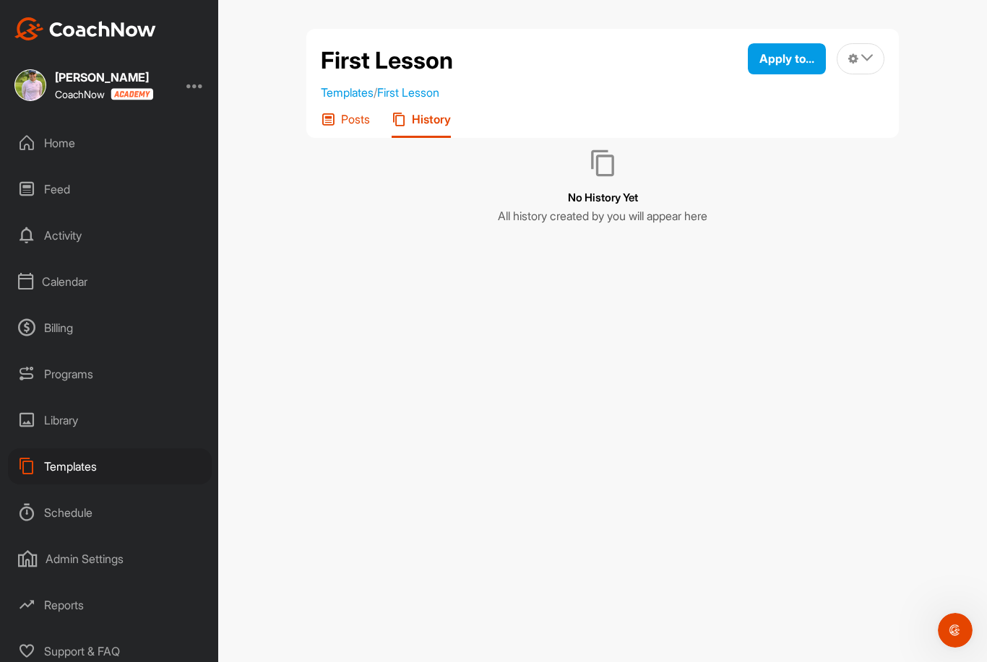
click at [343, 121] on p "Posts" at bounding box center [355, 119] width 29 height 14
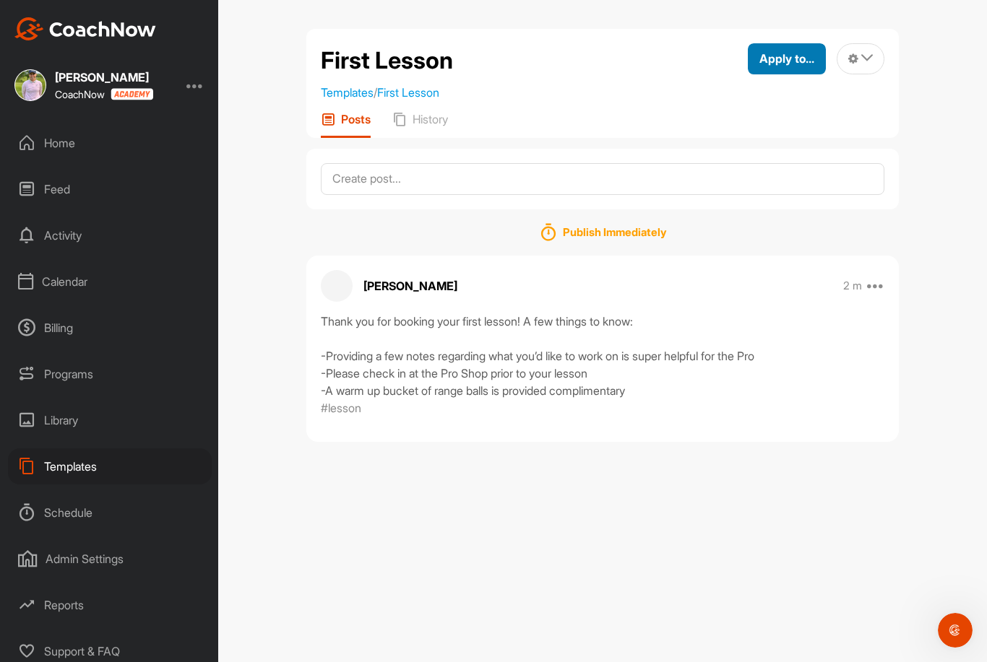
click at [804, 56] on span "Apply to..." at bounding box center [786, 58] width 55 height 14
click at [804, 58] on span "Apply to..." at bounding box center [786, 58] width 55 height 14
click at [861, 64] on icon at bounding box center [867, 58] width 12 height 12
